Goal: Task Accomplishment & Management: Manage account settings

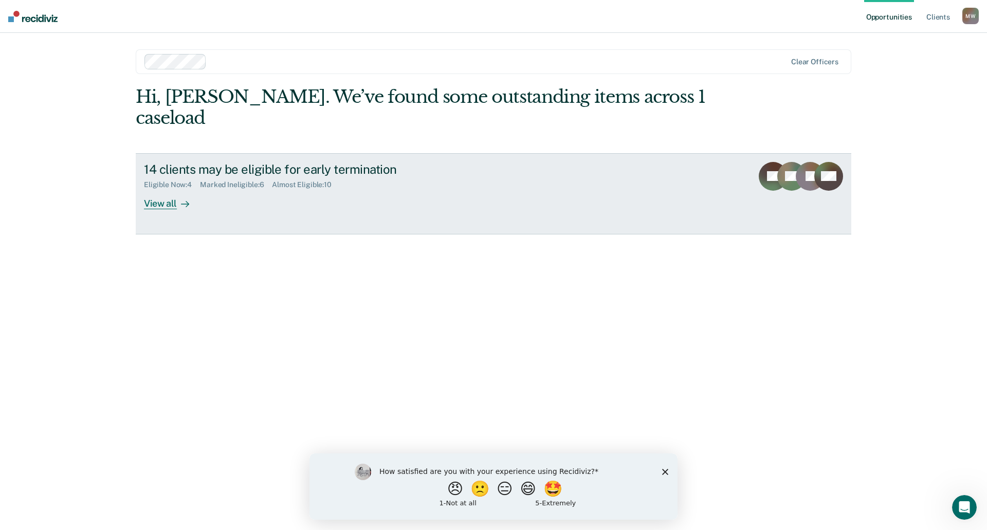
click at [180, 197] on div at bounding box center [183, 203] width 12 height 12
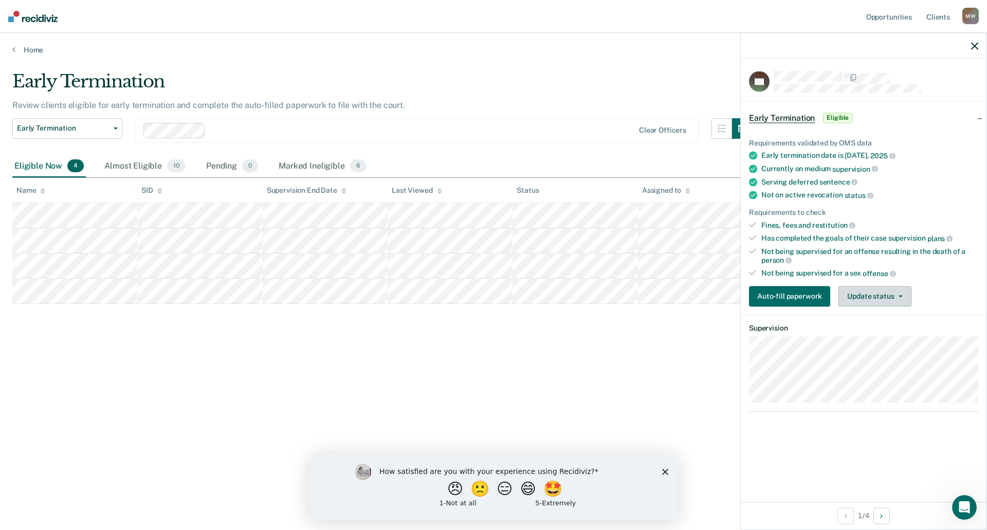
click at [901, 295] on icon "button" at bounding box center [901, 296] width 4 height 2
click at [860, 335] on button "Mark Ineligible" at bounding box center [888, 337] width 99 height 16
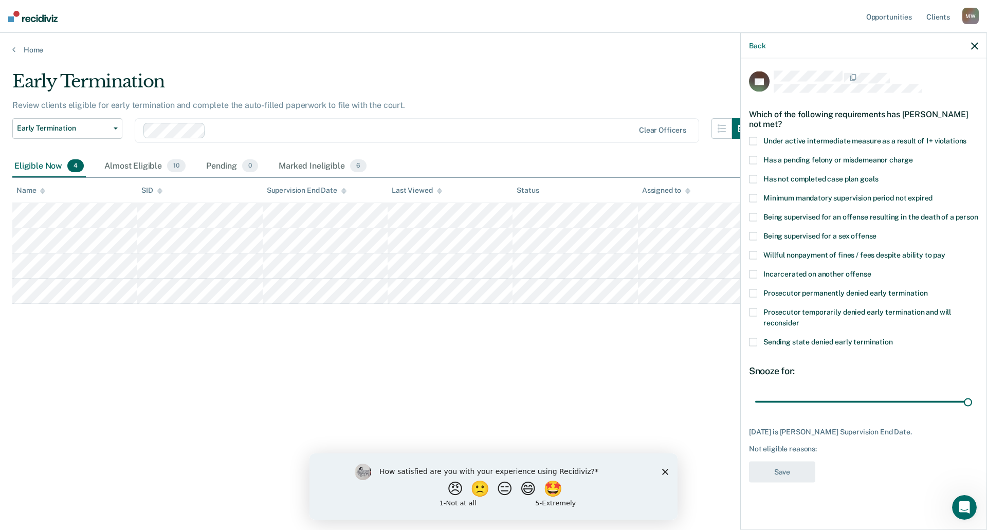
click at [754, 179] on span at bounding box center [753, 179] width 8 height 8
click at [754, 253] on span at bounding box center [753, 255] width 8 height 8
click at [780, 467] on button "Save" at bounding box center [782, 472] width 66 height 21
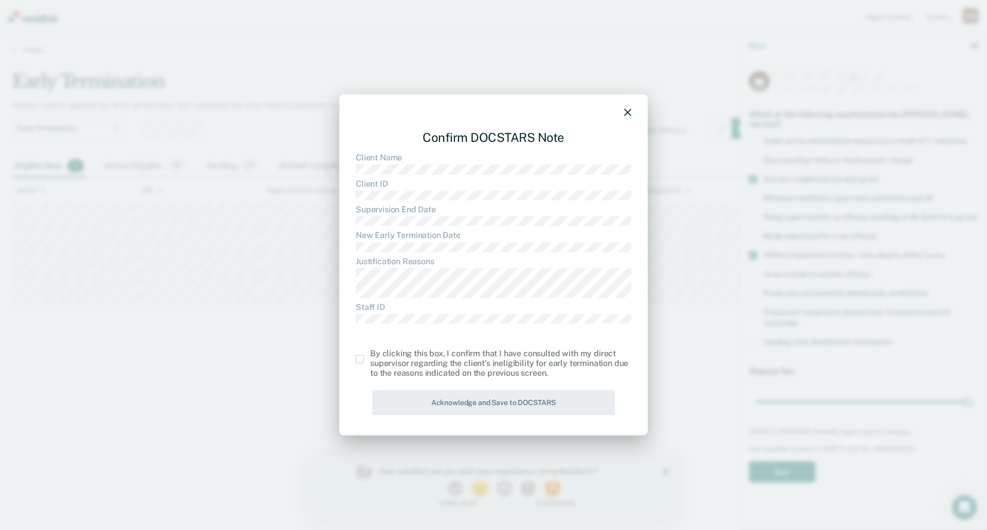
click at [361, 358] on span at bounding box center [360, 359] width 8 height 8
click at [370, 355] on input "checkbox" at bounding box center [370, 355] width 0 height 0
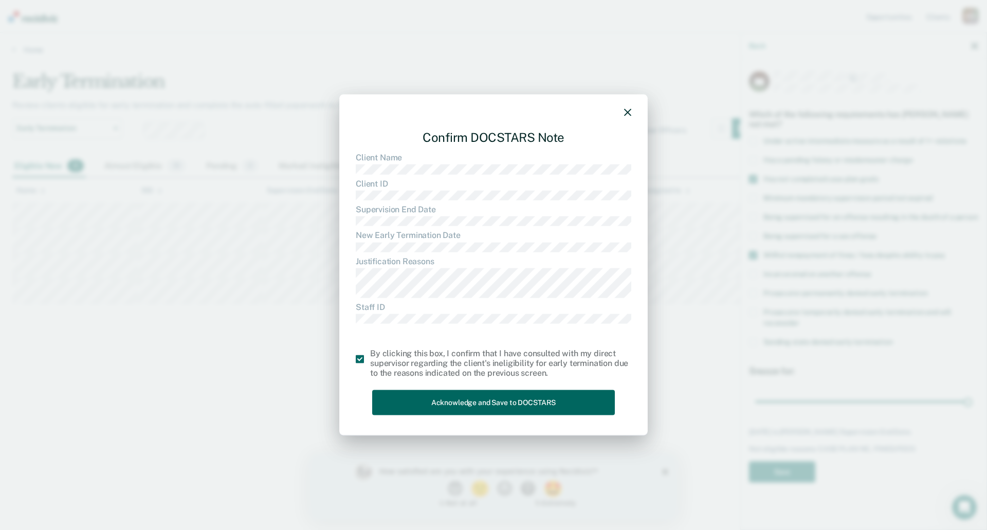
click at [505, 399] on button "Acknowledge and Save to DOCSTARS" at bounding box center [493, 402] width 243 height 25
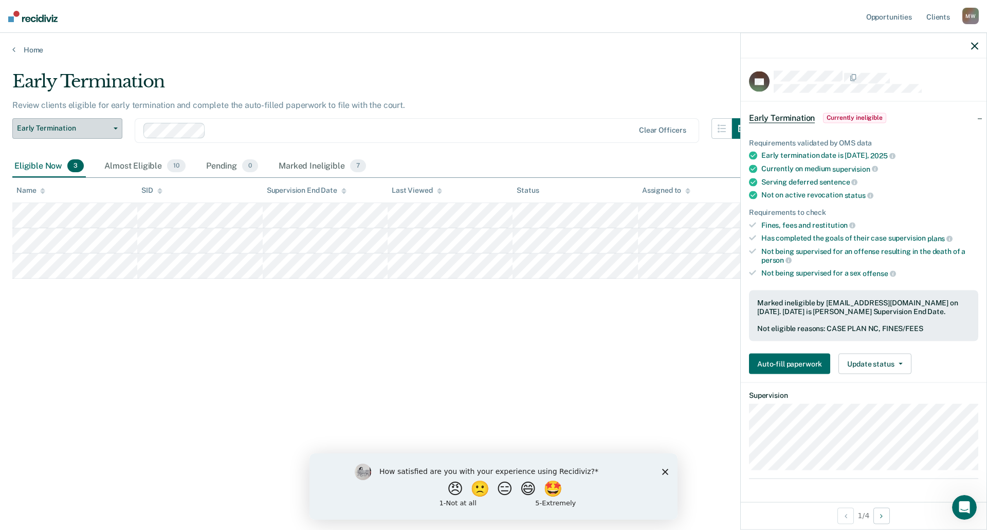
click at [115, 126] on button "Early Termination" at bounding box center [67, 128] width 110 height 21
click at [900, 363] on icon "button" at bounding box center [901, 364] width 4 height 2
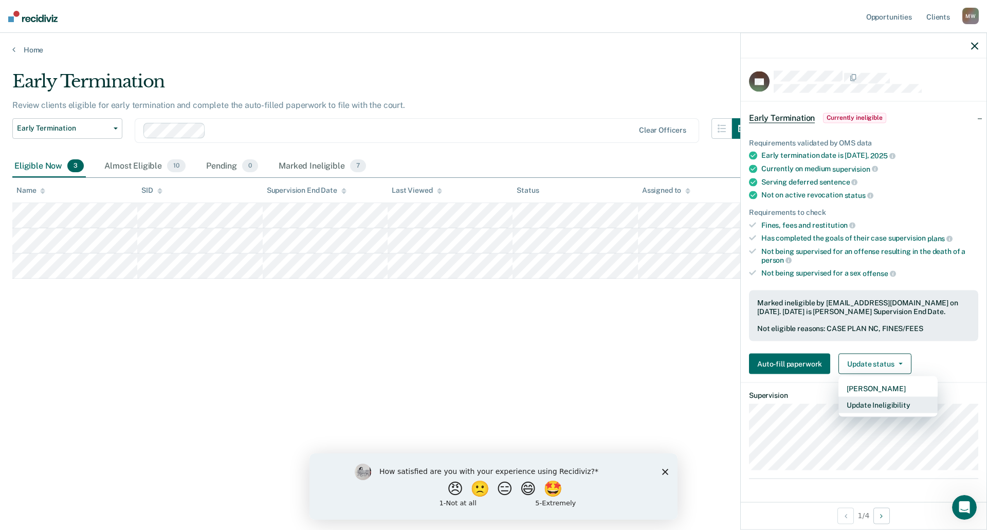
click at [875, 406] on button "Update Ineligibility" at bounding box center [888, 405] width 99 height 16
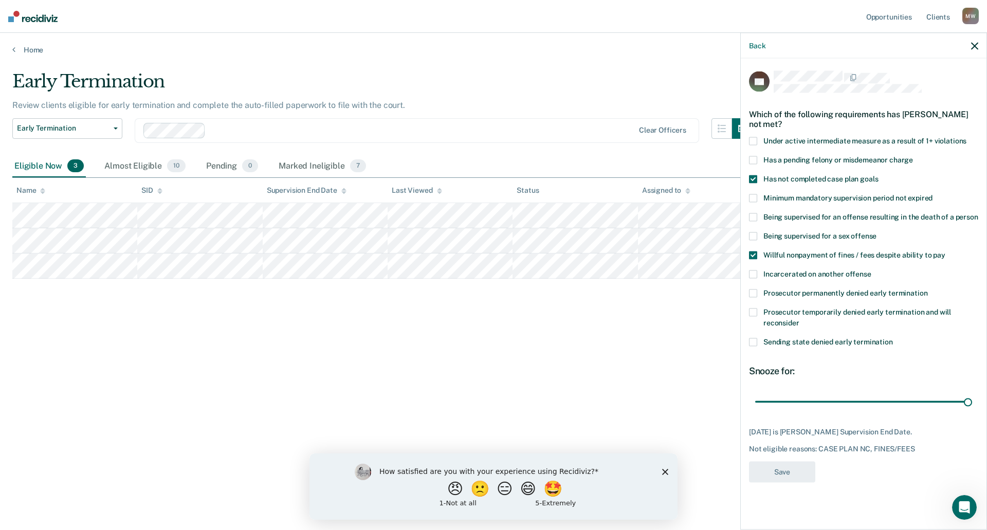
click at [753, 254] on span at bounding box center [753, 255] width 8 height 8
click at [785, 469] on button "Save" at bounding box center [782, 472] width 66 height 21
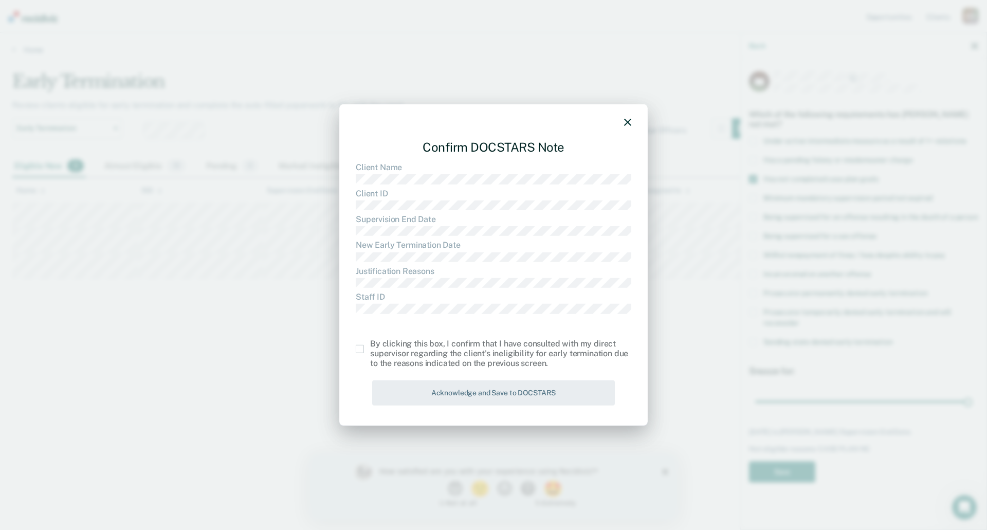
click at [363, 348] on span at bounding box center [360, 349] width 8 height 8
click at [370, 345] on input "checkbox" at bounding box center [370, 345] width 0 height 0
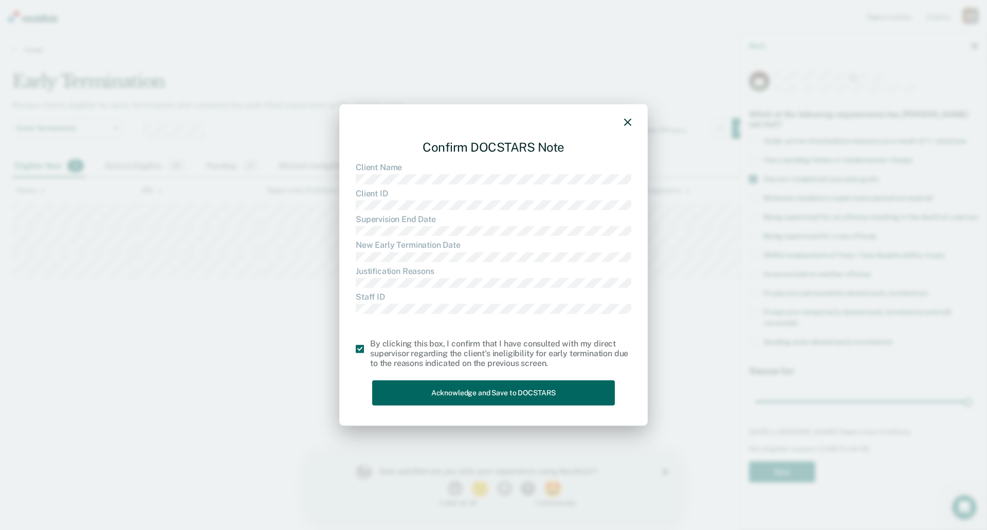
click at [472, 392] on button "Acknowledge and Save to DOCSTARS" at bounding box center [493, 392] width 243 height 25
